Goal: Find specific page/section: Find specific page/section

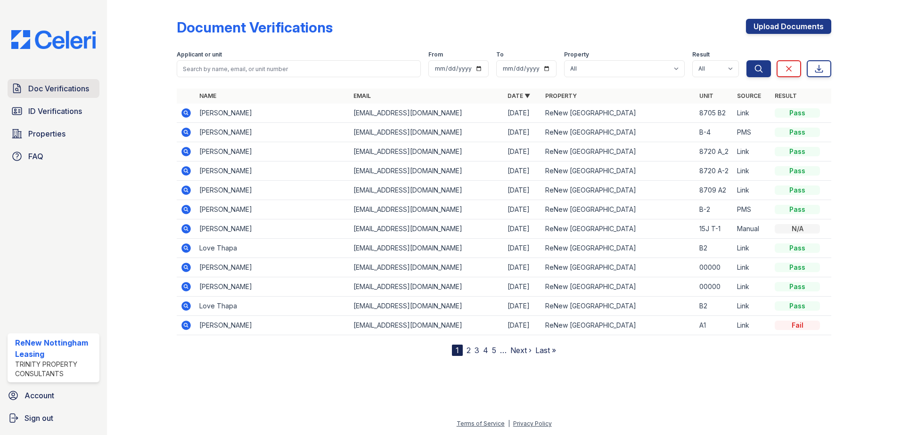
click at [62, 93] on span "Doc Verifications" at bounding box center [58, 88] width 61 height 11
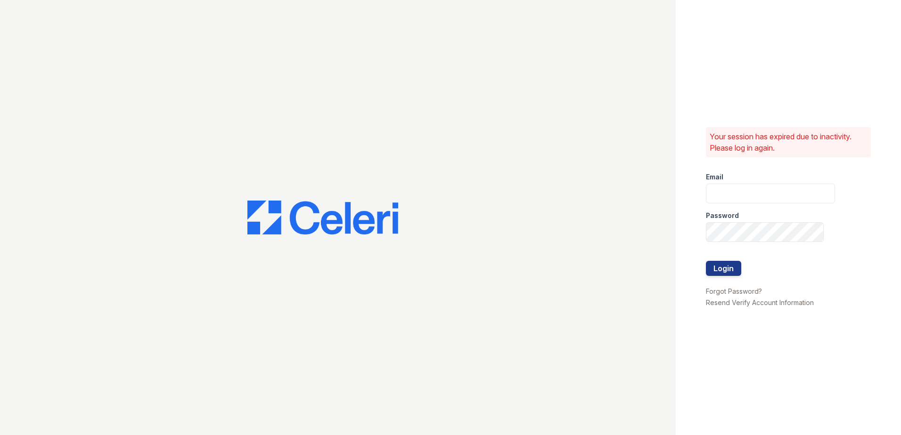
type input "[EMAIL_ADDRESS][DOMAIN_NAME]"
click at [729, 271] on button "Login" at bounding box center [723, 268] width 35 height 15
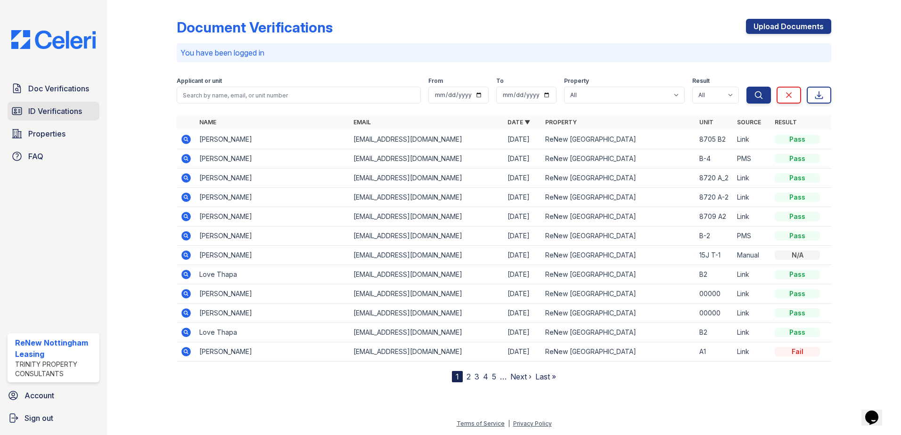
click at [38, 108] on span "ID Verifications" at bounding box center [55, 111] width 54 height 11
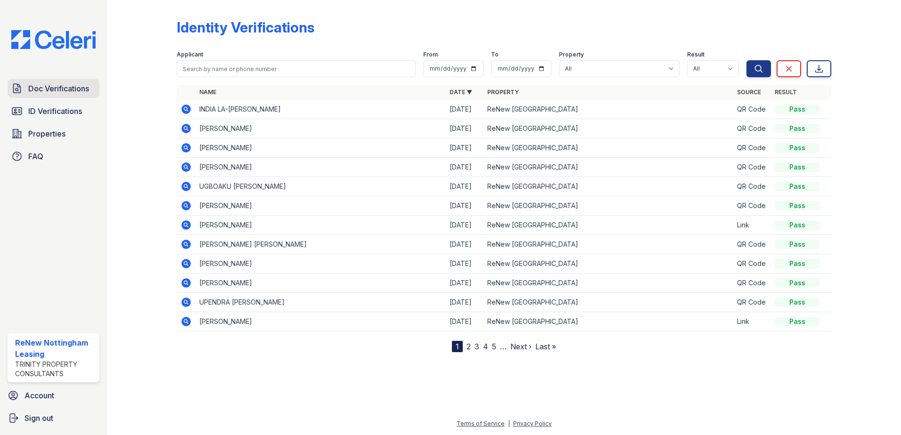
click at [51, 91] on span "Doc Verifications" at bounding box center [58, 88] width 61 height 11
